Goal: Task Accomplishment & Management: Use online tool/utility

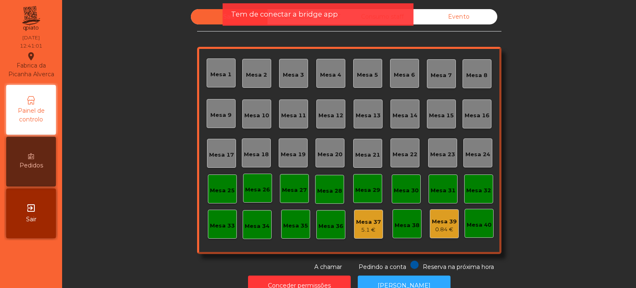
click at [445, 225] on div "0.84 €" at bounding box center [444, 229] width 25 height 8
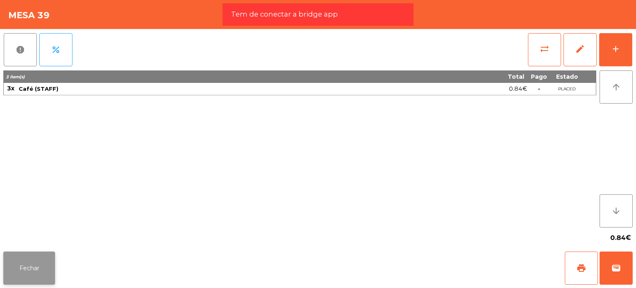
click at [40, 266] on button "Fechar" at bounding box center [29, 267] width 52 height 33
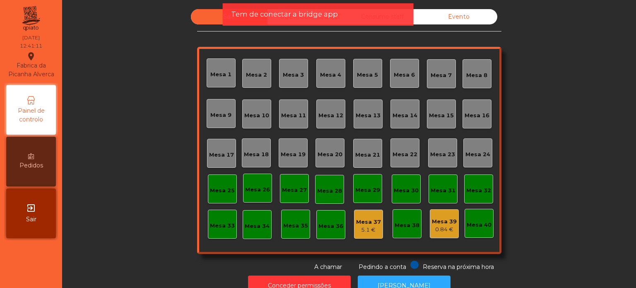
click at [567, 233] on div "Sala UBER/GLOVO/BOLT Consumo staff Evento [GEOGRAPHIC_DATA] 2 [GEOGRAPHIC_DATA]…" at bounding box center [348, 140] width 551 height 262
click at [440, 228] on div "0.84 €" at bounding box center [444, 229] width 25 height 8
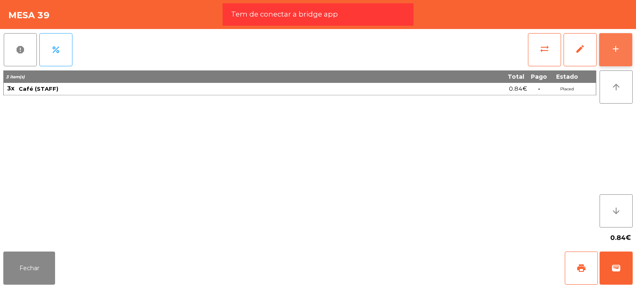
click at [618, 55] on button "add" at bounding box center [615, 49] width 33 height 33
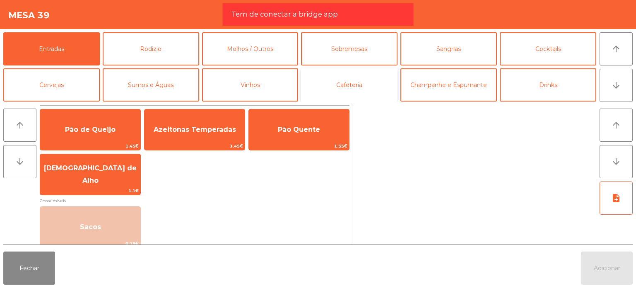
click at [332, 85] on button "Cafeteria" at bounding box center [349, 84] width 96 height 33
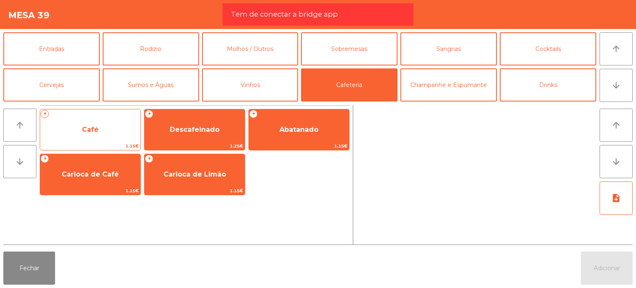
click at [82, 122] on span "Café" at bounding box center [90, 129] width 100 height 22
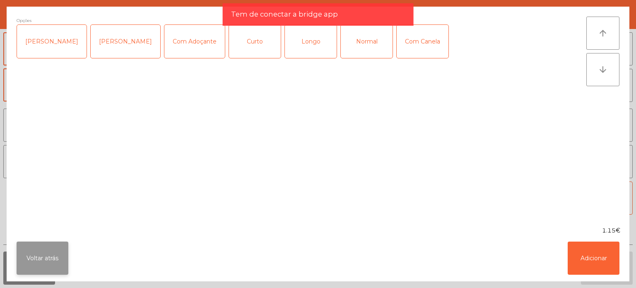
click at [50, 254] on button "Voltar atrás" at bounding box center [43, 257] width 52 height 33
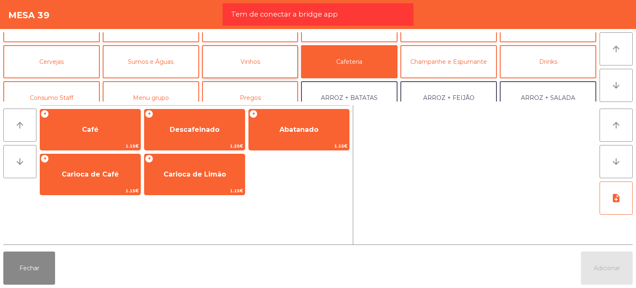
scroll to position [41, 0]
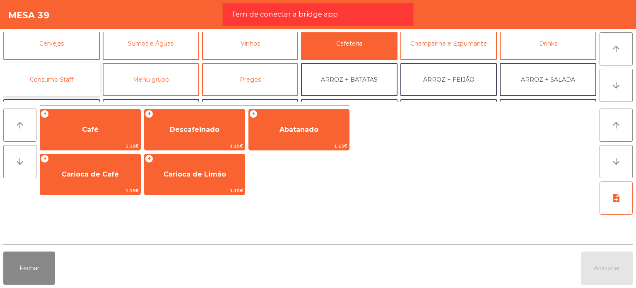
click at [51, 84] on button "Consumo Staff" at bounding box center [51, 79] width 96 height 33
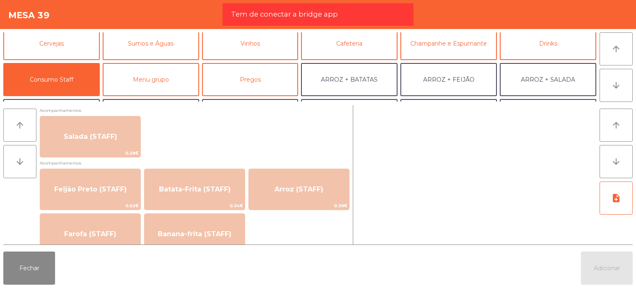
scroll to position [414, 0]
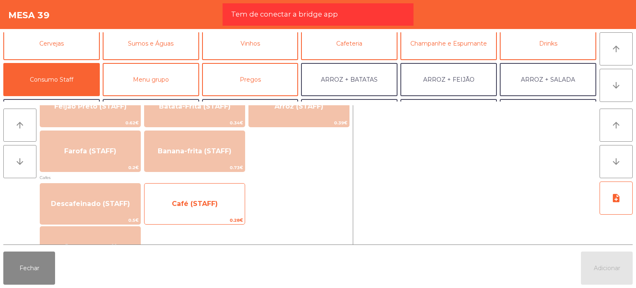
click at [203, 193] on span "Café (STAFF)" at bounding box center [194, 203] width 100 height 22
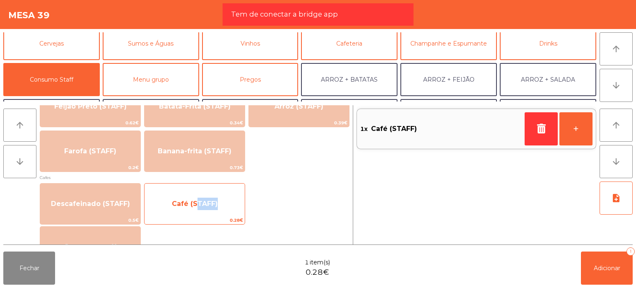
click at [203, 193] on span "Café (STAFF)" at bounding box center [194, 203] width 100 height 22
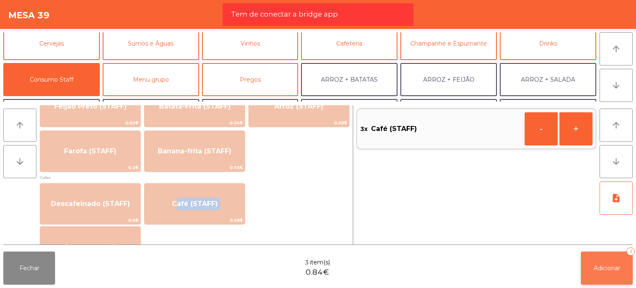
click at [596, 256] on button "Adicionar 3" at bounding box center [607, 267] width 52 height 33
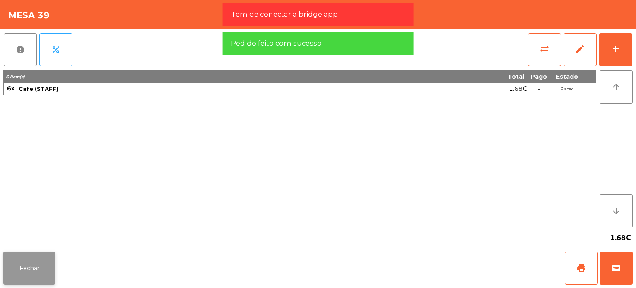
click at [28, 270] on button "Fechar" at bounding box center [29, 267] width 52 height 33
